Goal: Find contact information: Find contact information

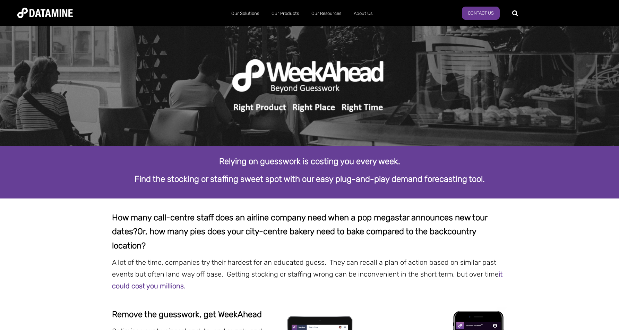
scroll to position [15, 0]
